Goal: Transaction & Acquisition: Purchase product/service

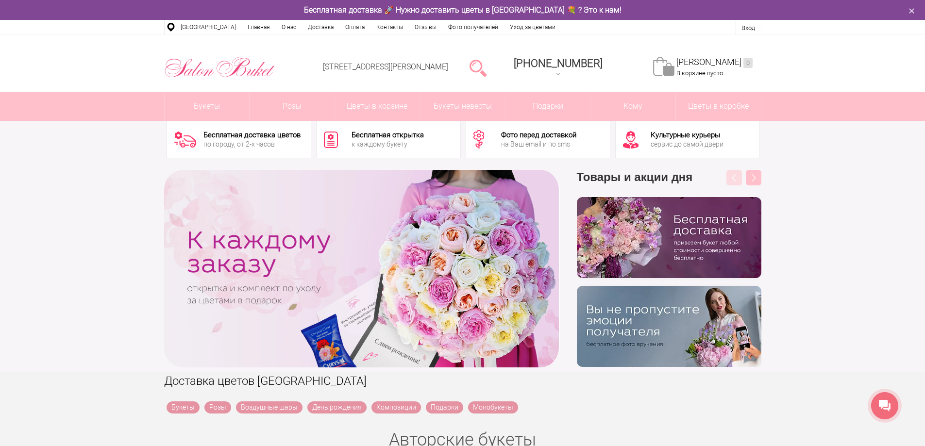
click at [872, 218] on div "‹ › Previous Товары и акции дня бесплатно Next" at bounding box center [462, 268] width 925 height 207
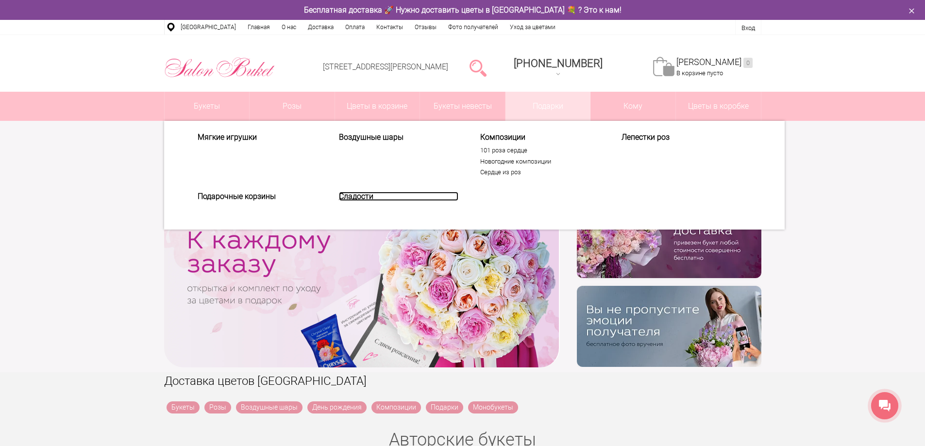
click at [350, 197] on link "Сладости" at bounding box center [398, 196] width 119 height 9
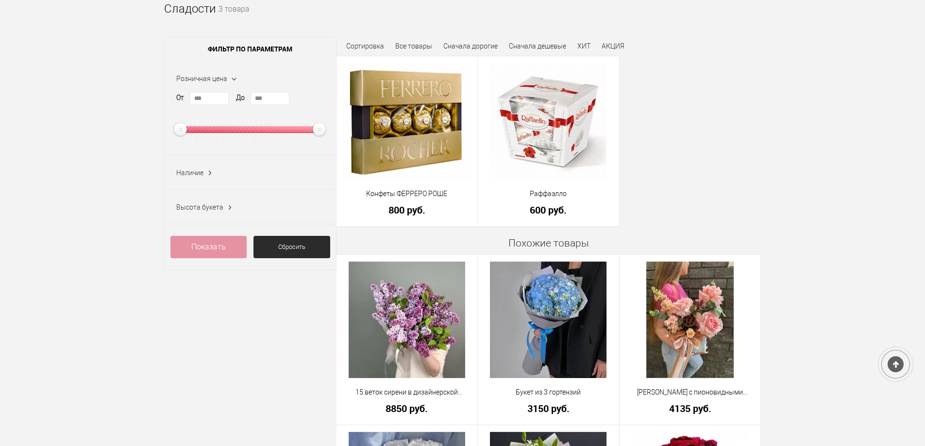
scroll to position [49, 0]
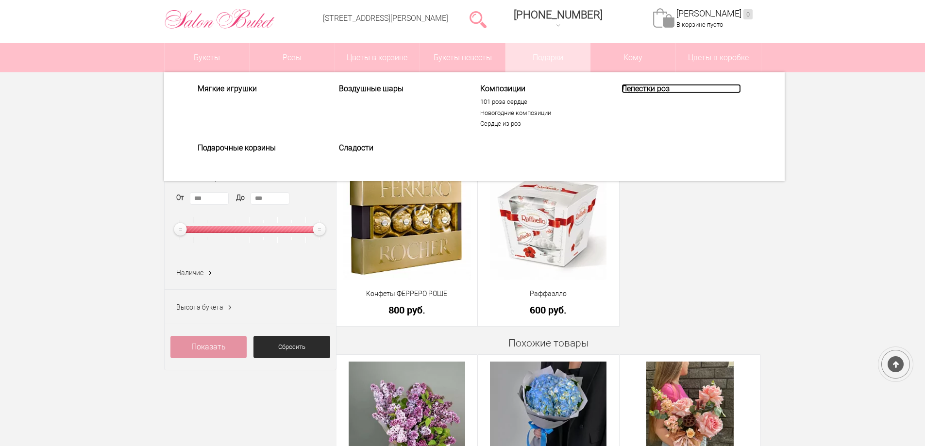
click at [652, 87] on link "Лепестки роз" at bounding box center [681, 88] width 119 height 9
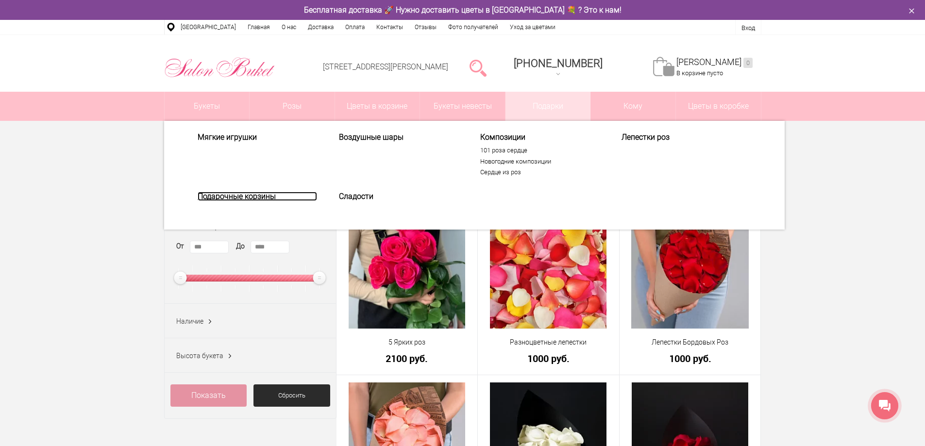
click at [240, 193] on link "Подарочные корзины" at bounding box center [257, 196] width 119 height 9
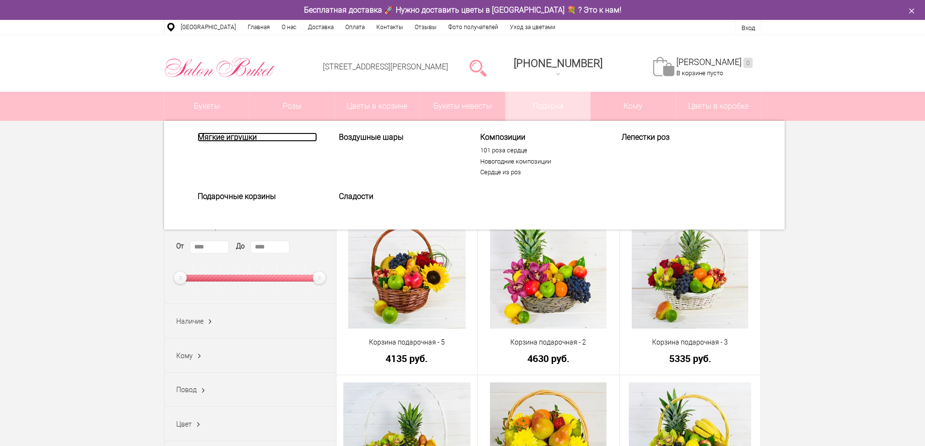
click at [236, 139] on link "Мягкие игрушки" at bounding box center [257, 137] width 119 height 9
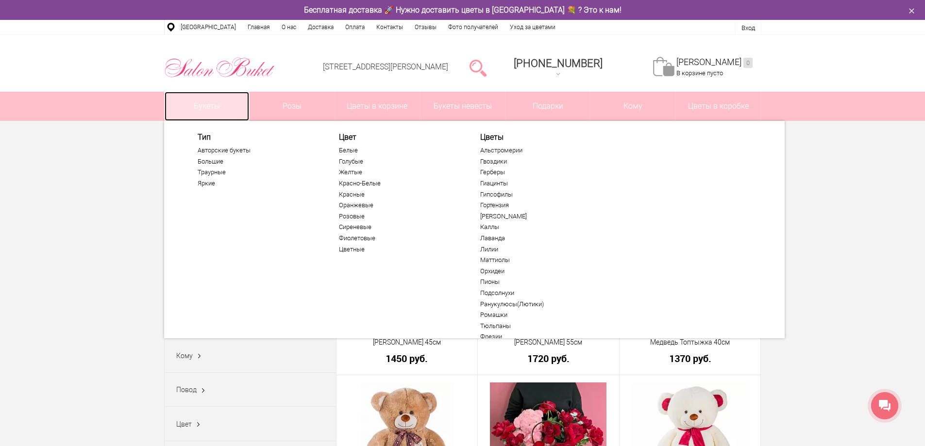
click at [222, 96] on link "Букеты" at bounding box center [207, 106] width 85 height 29
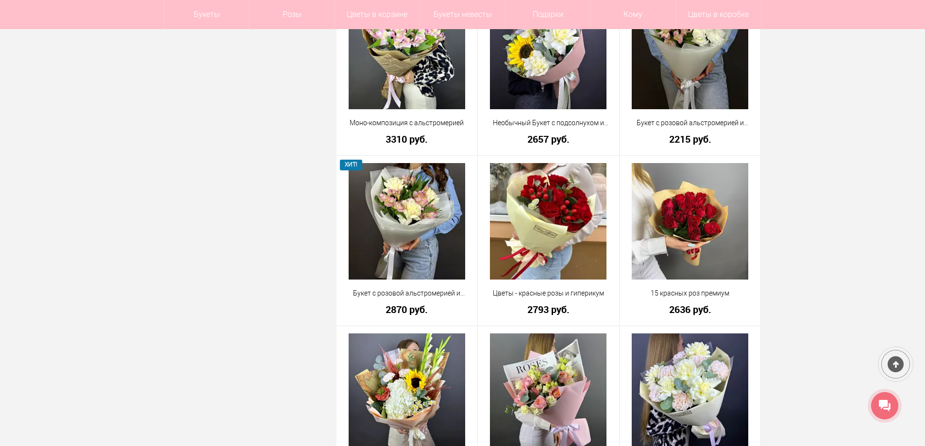
scroll to position [1749, 0]
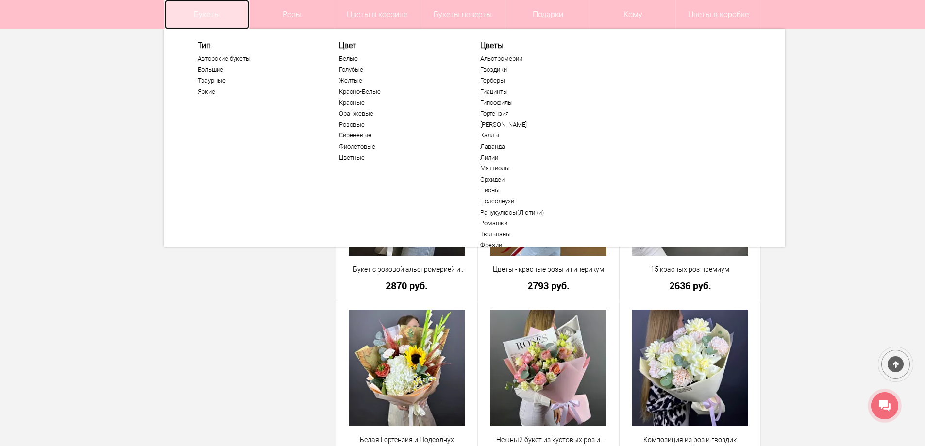
click at [220, 13] on link "Букеты" at bounding box center [207, 14] width 85 height 29
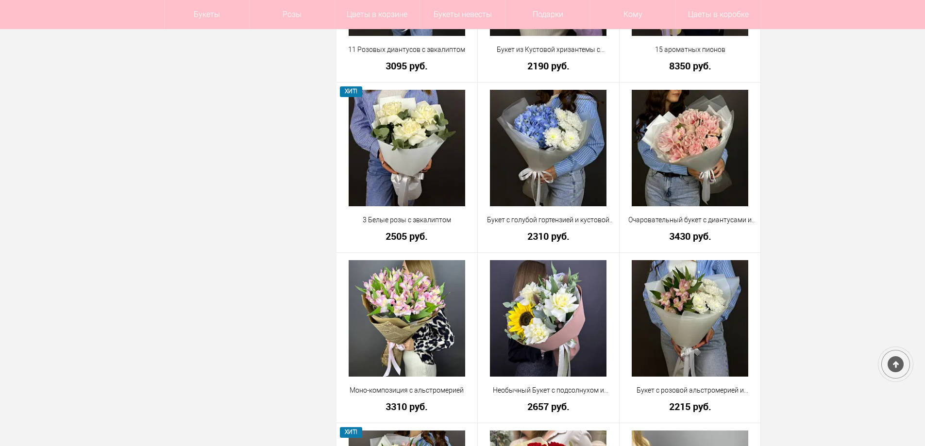
scroll to position [1749, 0]
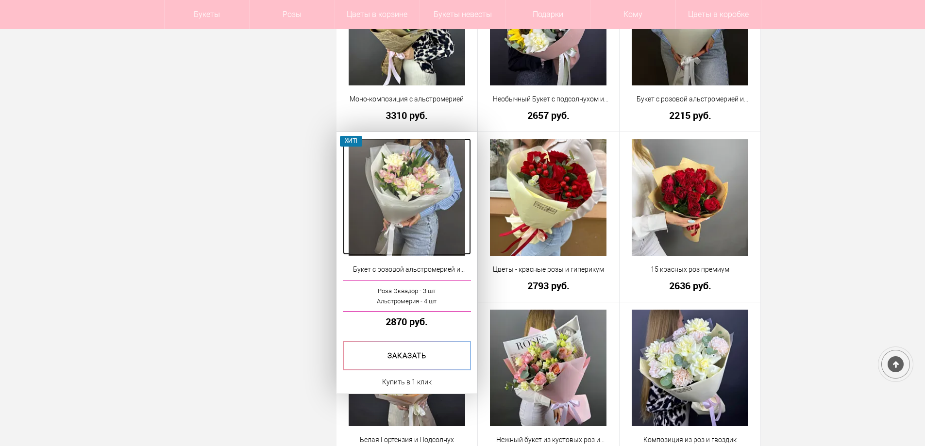
click at [423, 175] on img at bounding box center [407, 197] width 117 height 117
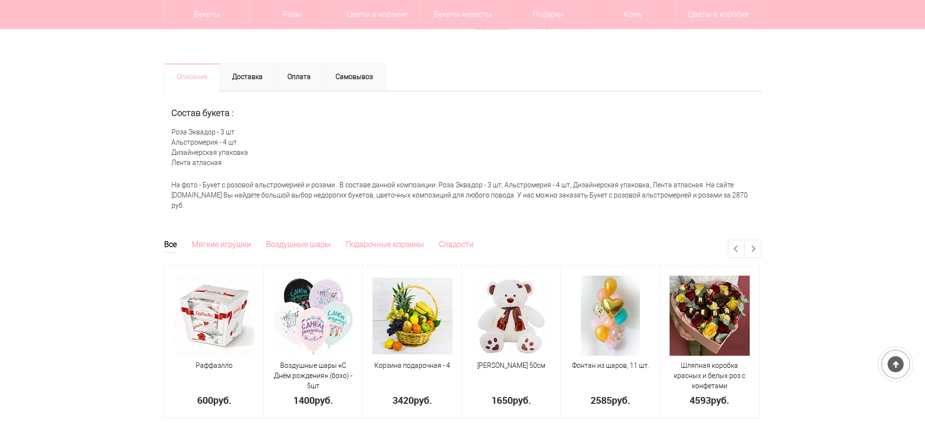
scroll to position [389, 0]
